Goal: Find contact information: Find contact information

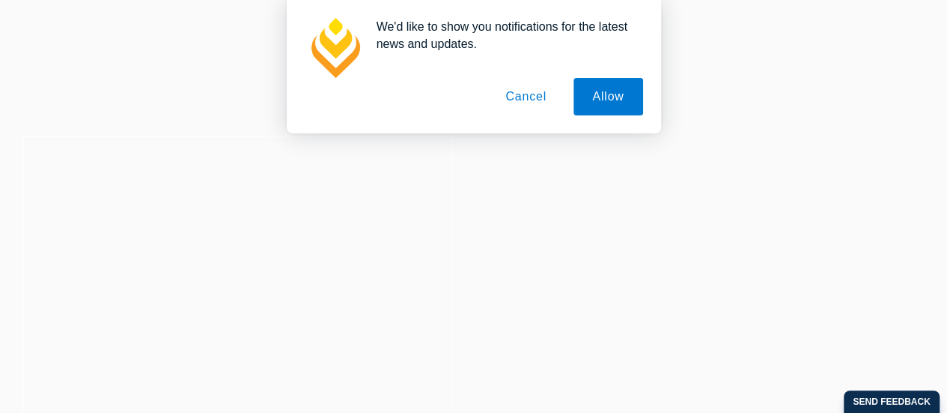
click at [529, 97] on button "Cancel" at bounding box center [526, 96] width 79 height 37
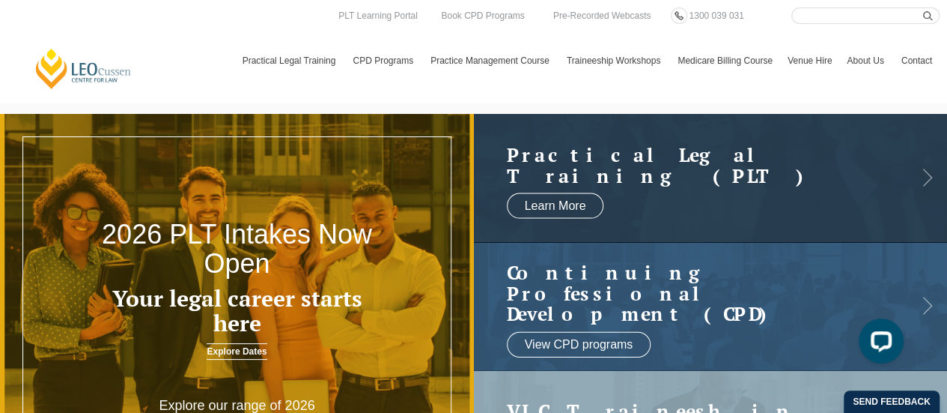
click at [919, 62] on link "Contact" at bounding box center [917, 60] width 46 height 43
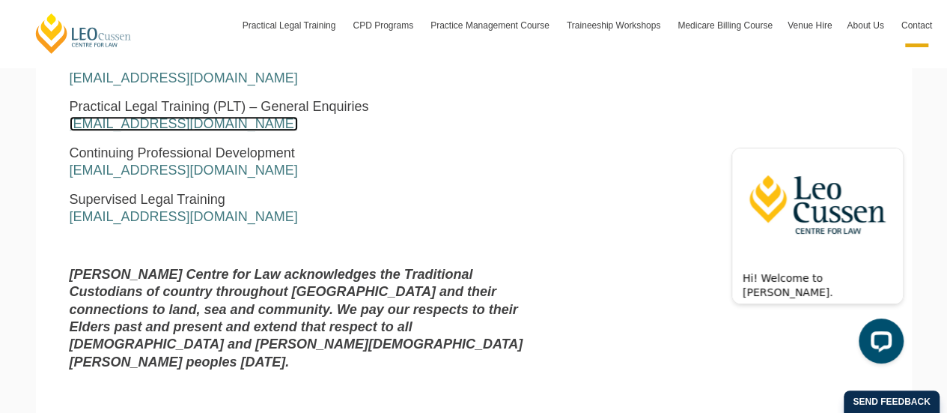
scroll to position [921, 0]
